Goal: Find specific page/section: Find specific page/section

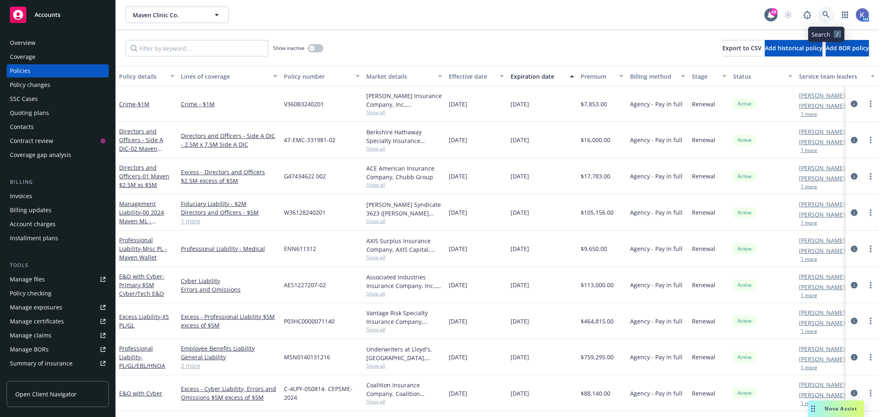
click at [826, 13] on icon at bounding box center [825, 14] width 7 height 7
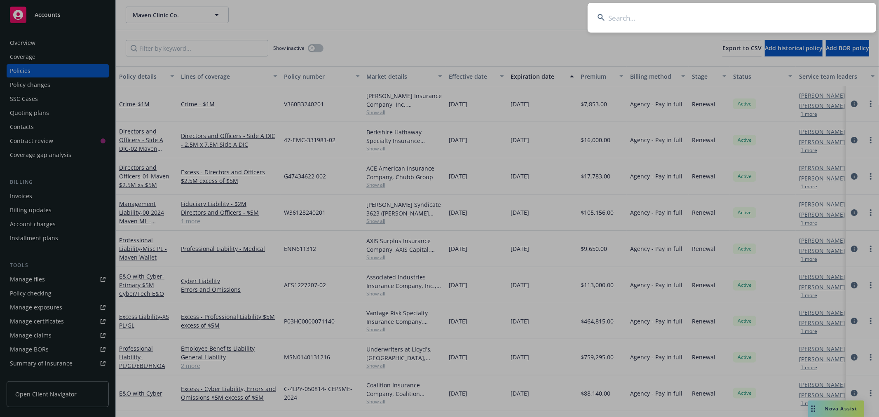
click at [758, 18] on input at bounding box center [732, 18] width 288 height 30
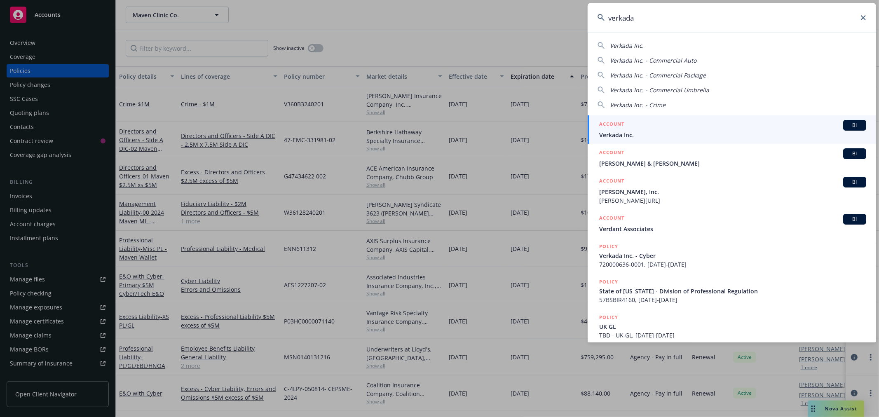
type input "verkada"
click at [617, 136] on span "Verkada Inc." at bounding box center [732, 135] width 267 height 9
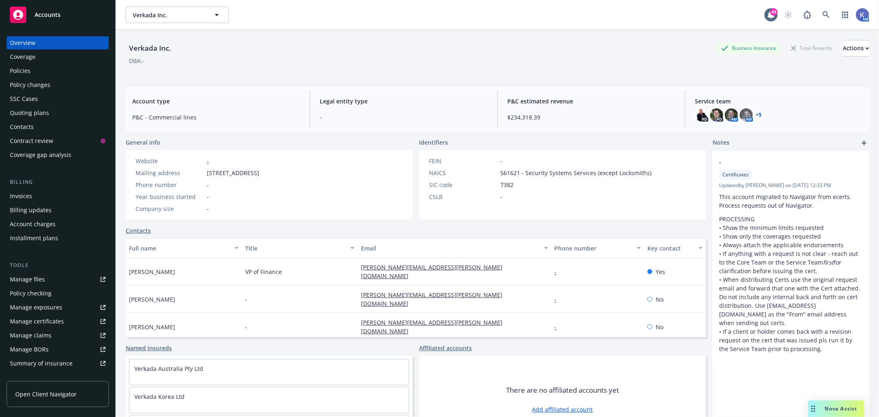
click at [26, 75] on div "Policies" at bounding box center [20, 70] width 21 height 13
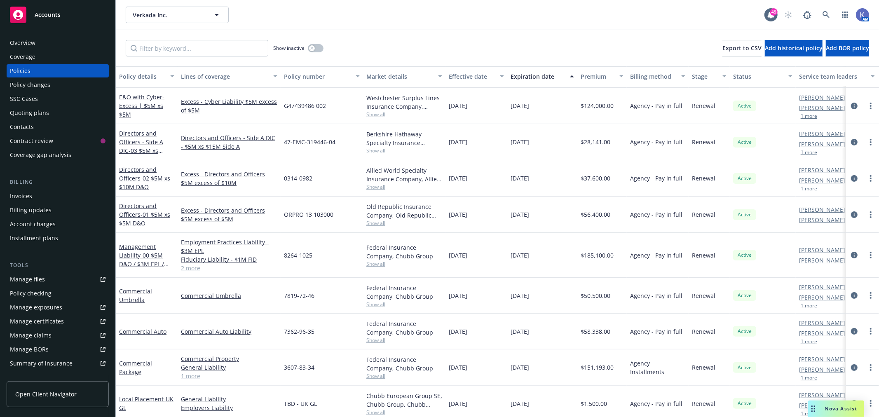
scroll to position [137, 0]
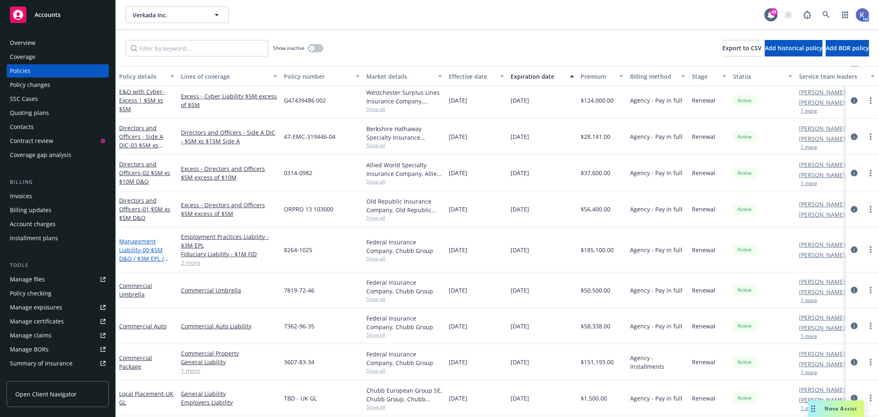
click at [130, 244] on link "Management Liability - 00 $5M D&O / $3M EPL / $1M FID / $5M CRIME" at bounding box center [141, 258] width 45 height 42
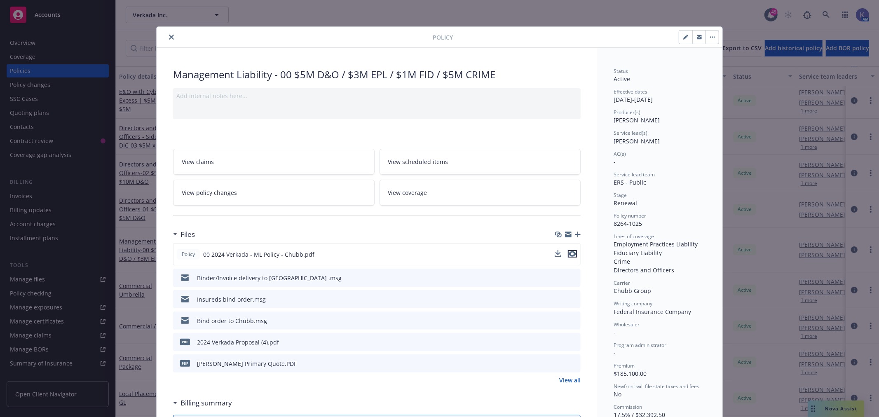
click at [569, 254] on icon "preview file" at bounding box center [572, 254] width 7 height 6
